Goal: Find specific page/section: Find specific page/section

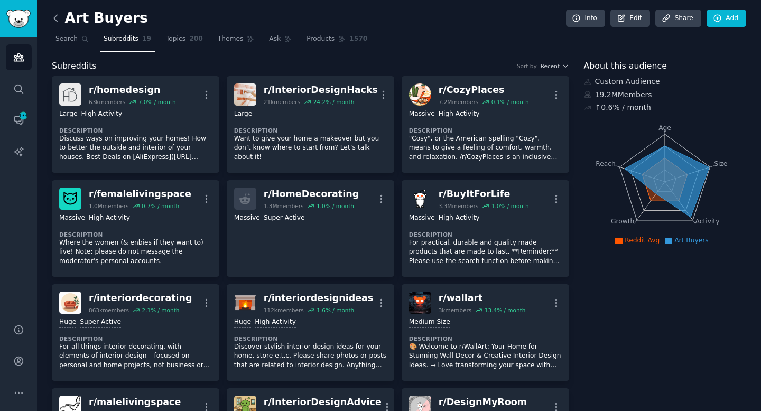
click at [55, 17] on icon at bounding box center [55, 18] width 11 height 11
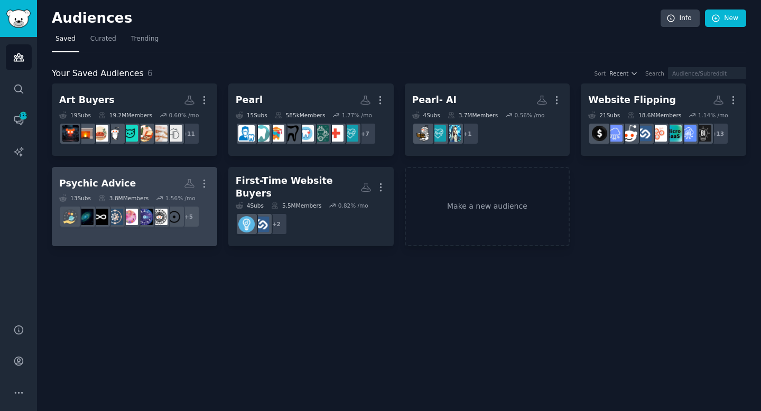
click at [154, 184] on h2 "Psychic Advice More" at bounding box center [134, 183] width 151 height 18
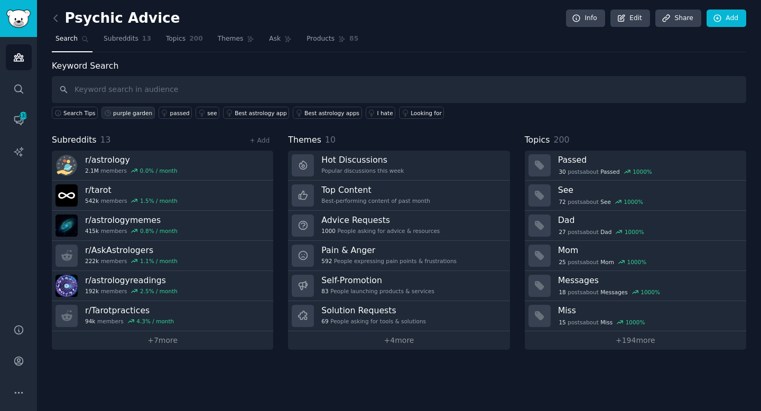
click at [120, 113] on div "purple garden" at bounding box center [132, 112] width 39 height 7
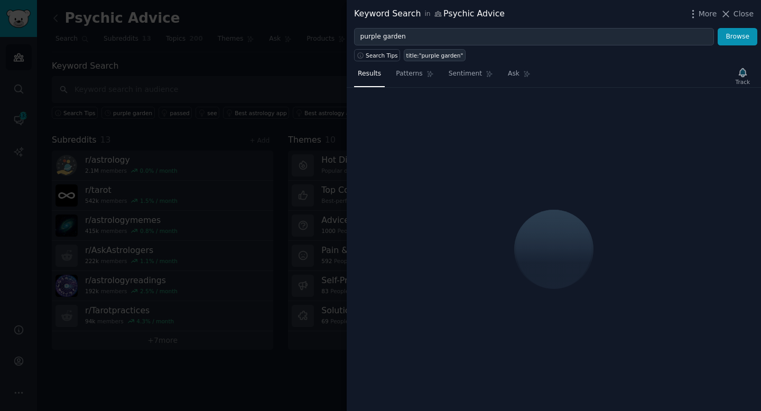
click at [432, 56] on div "title:"purple garden"" at bounding box center [434, 55] width 57 height 7
type input "title:"purple garden""
